Goal: Task Accomplishment & Management: Manage account settings

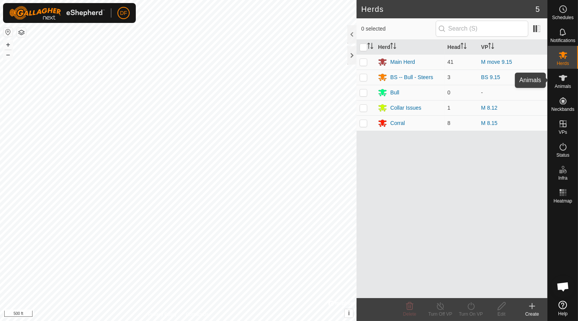
click at [560, 76] on icon at bounding box center [563, 78] width 8 height 6
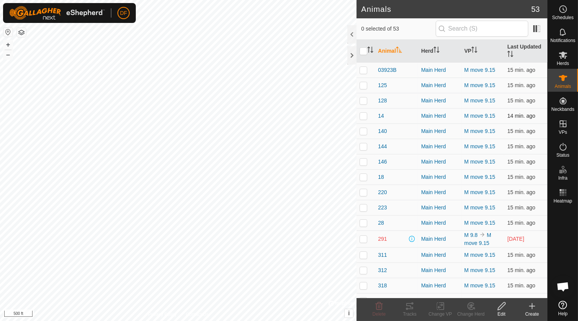
click at [361, 115] on p-checkbox at bounding box center [363, 116] width 8 height 6
checkbox input "true"
click at [362, 240] on p-checkbox at bounding box center [363, 239] width 8 height 6
checkbox input "true"
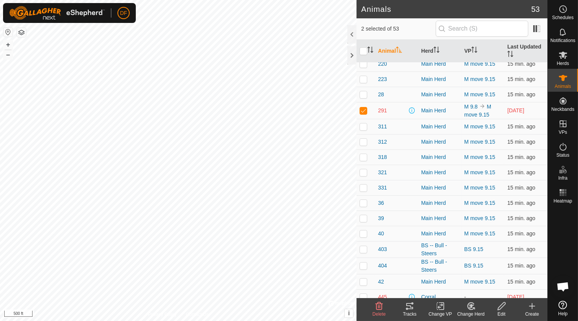
scroll to position [131, 0]
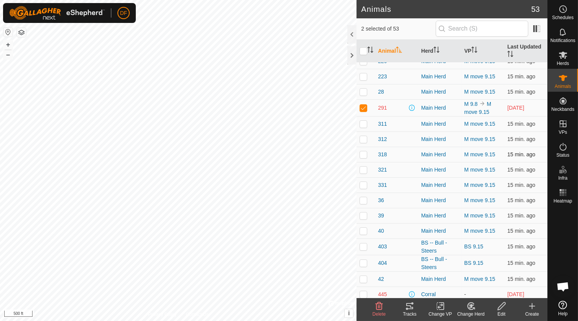
click at [363, 154] on p-checkbox at bounding box center [363, 154] width 8 height 6
checkbox input "true"
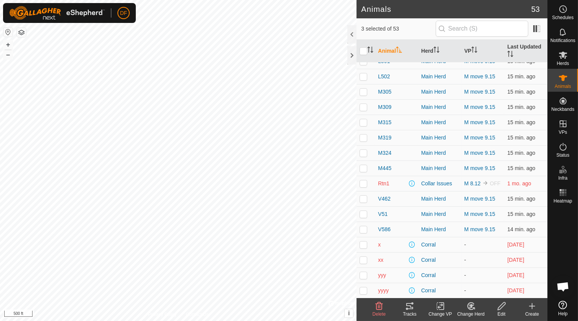
scroll to position [565, 0]
click at [367, 213] on td at bounding box center [365, 213] width 18 height 15
checkbox input "true"
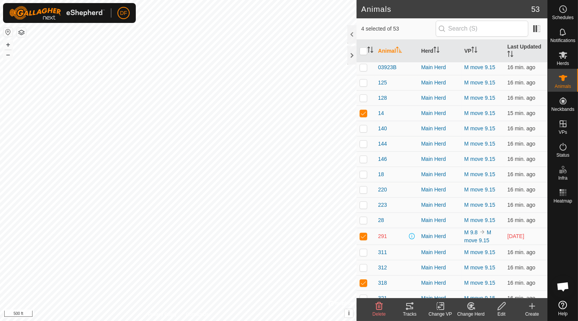
scroll to position [0, 0]
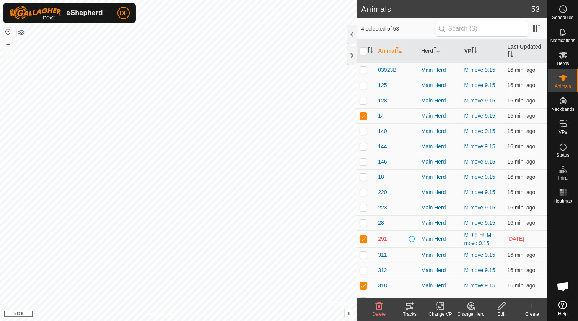
click at [362, 208] on p-checkbox at bounding box center [363, 208] width 8 height 6
checkbox input "true"
click at [370, 49] on icon "Activate to sort" at bounding box center [370, 50] width 6 height 6
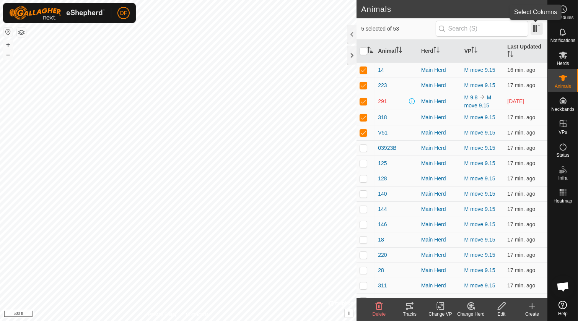
click at [537, 25] on span at bounding box center [536, 29] width 12 height 12
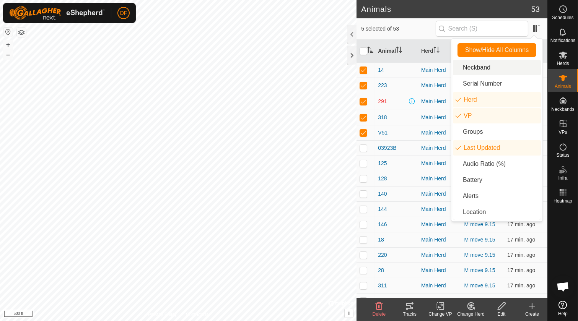
click at [457, 66] on li "Neckband" at bounding box center [497, 67] width 88 height 15
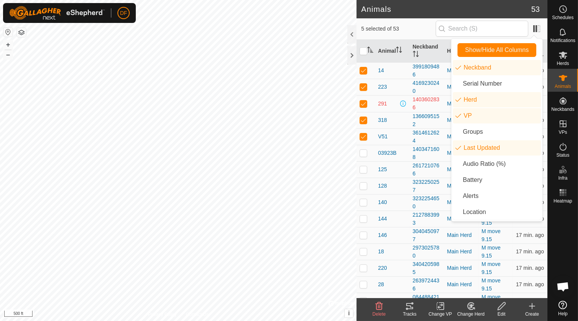
click at [494, 8] on h2 "Animals" at bounding box center [446, 9] width 170 height 9
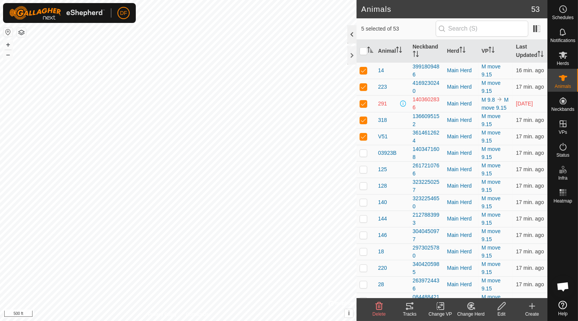
click at [351, 34] on div at bounding box center [351, 34] width 9 height 18
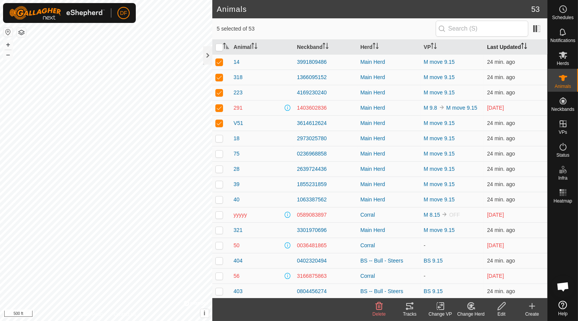
click at [501, 44] on th "Last Updated" at bounding box center [515, 47] width 63 height 15
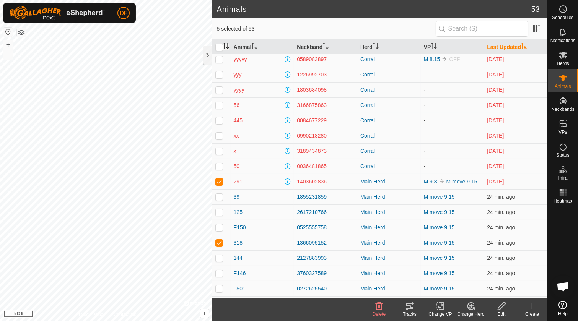
scroll to position [6, 0]
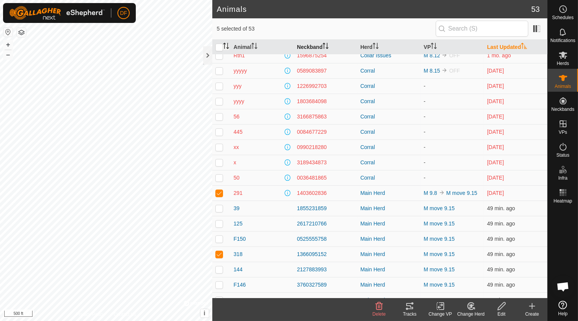
click at [318, 45] on th "Neckband" at bounding box center [325, 47] width 63 height 15
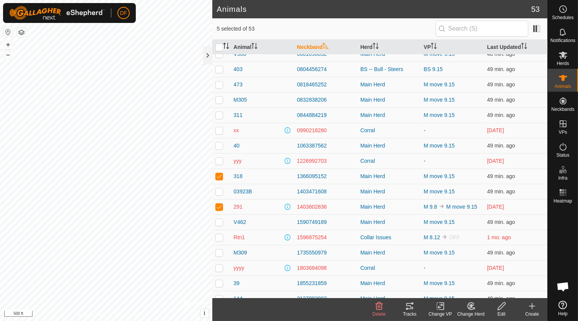
scroll to position [176, 0]
click at [271, 115] on div "311" at bounding box center [262, 115] width 57 height 8
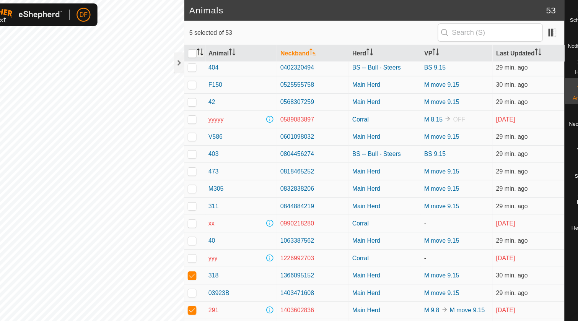
scroll to position [97, 0]
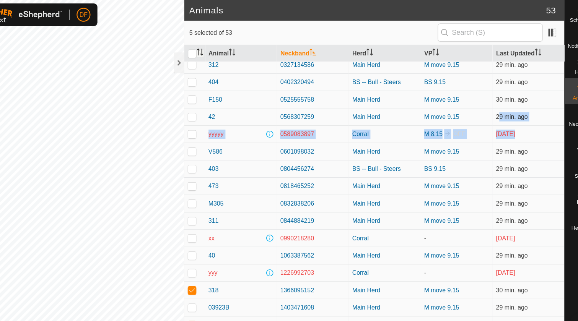
drag, startPoint x: 495, startPoint y: 122, endPoint x: 481, endPoint y: 99, distance: 26.6
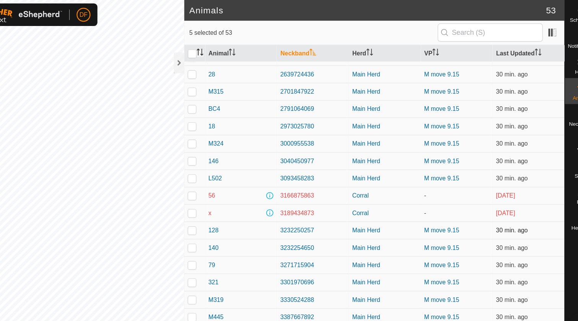
scroll to position [485, 0]
